Goal: Information Seeking & Learning: Understand process/instructions

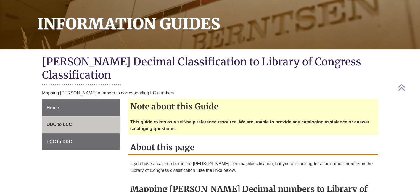
scroll to position [138, 0]
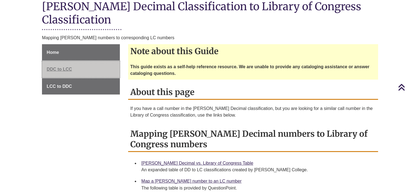
click at [71, 67] on span "DDC to LCC" at bounding box center [59, 69] width 25 height 5
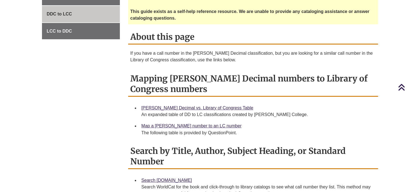
click at [177, 104] on div "[PERSON_NAME] Decimal vs. Library of Congress Table An expanded table of DD to …" at bounding box center [257, 111] width 232 height 14
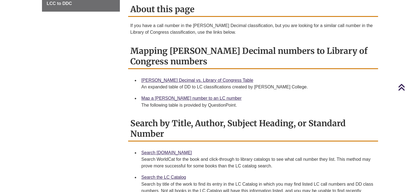
scroll to position [248, 0]
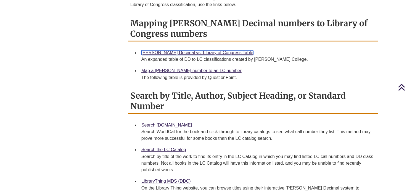
click at [202, 50] on link "[PERSON_NAME] Decimal vs. Library of Congress Table" at bounding box center [197, 52] width 112 height 5
